Goal: Information Seeking & Learning: Learn about a topic

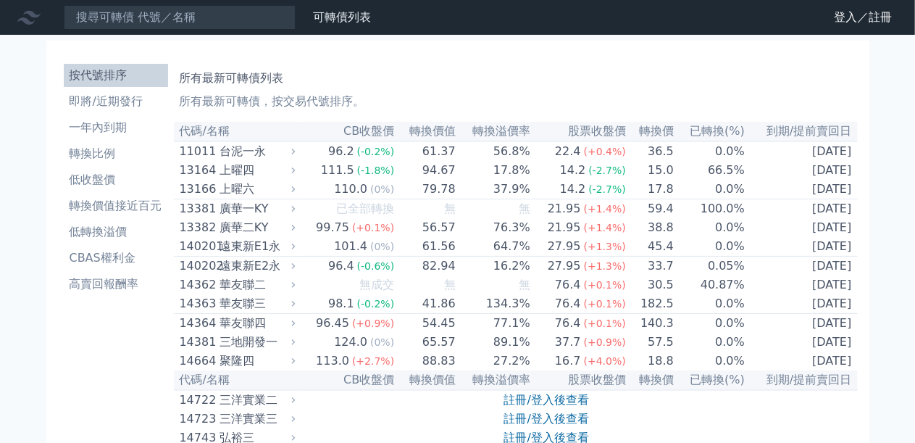
click at [0, 0] on icon at bounding box center [0, 0] width 0 height 0
click at [0, 0] on link "可轉債列表" at bounding box center [0, 0] width 0 height 0
click at [85, 142] on link "轉換比例" at bounding box center [116, 153] width 104 height 23
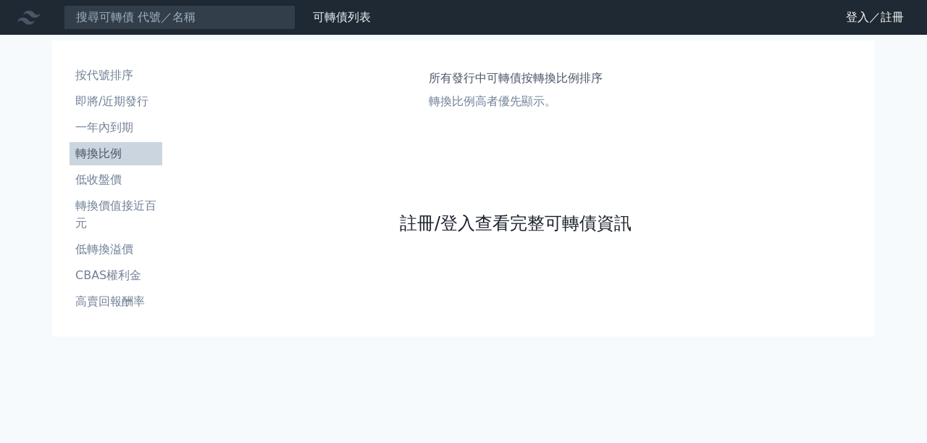
click at [479, 235] on link "註冊/登入查看完整可轉債資訊" at bounding box center [516, 223] width 232 height 23
